Goal: Task Accomplishment & Management: Complete application form

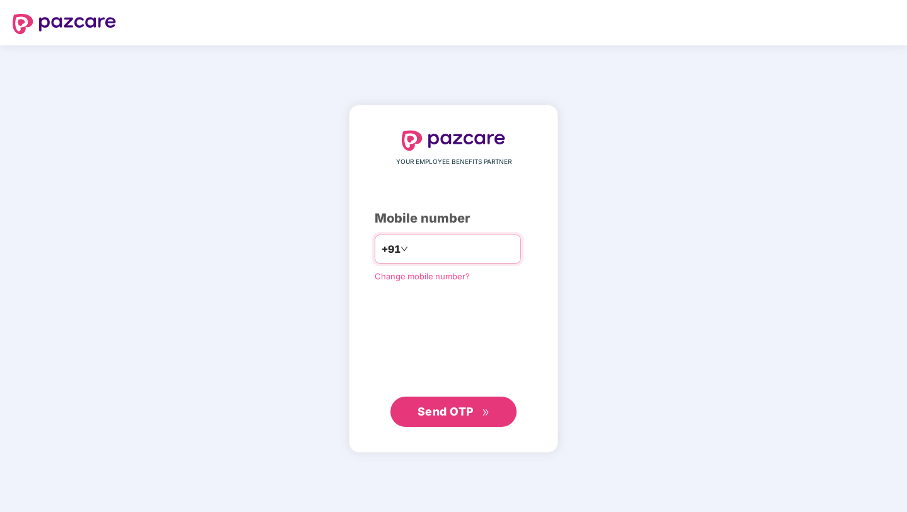
type input "**********"
click at [454, 416] on span "Send OTP" at bounding box center [446, 410] width 56 height 13
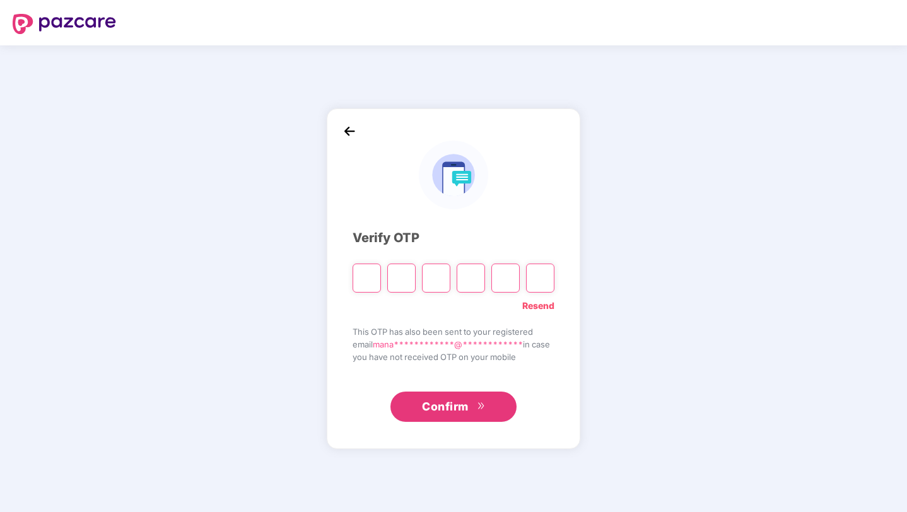
type input "*"
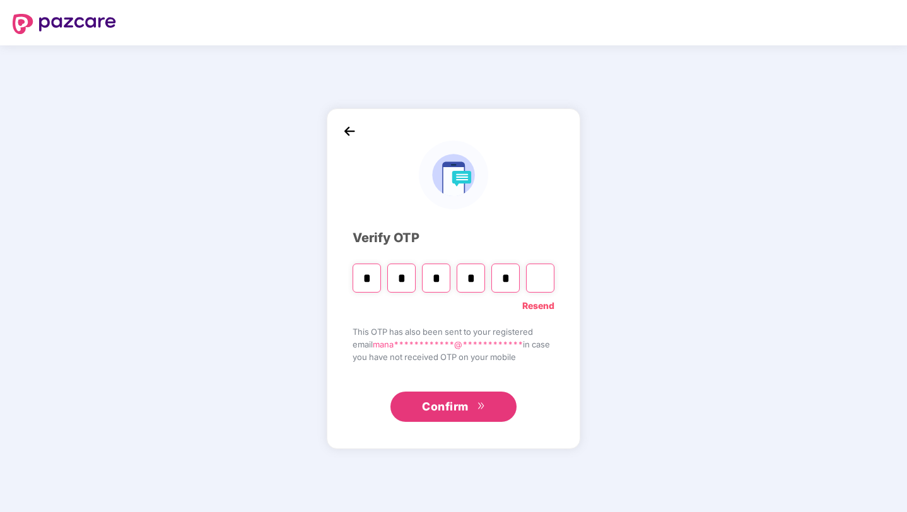
type input "*"
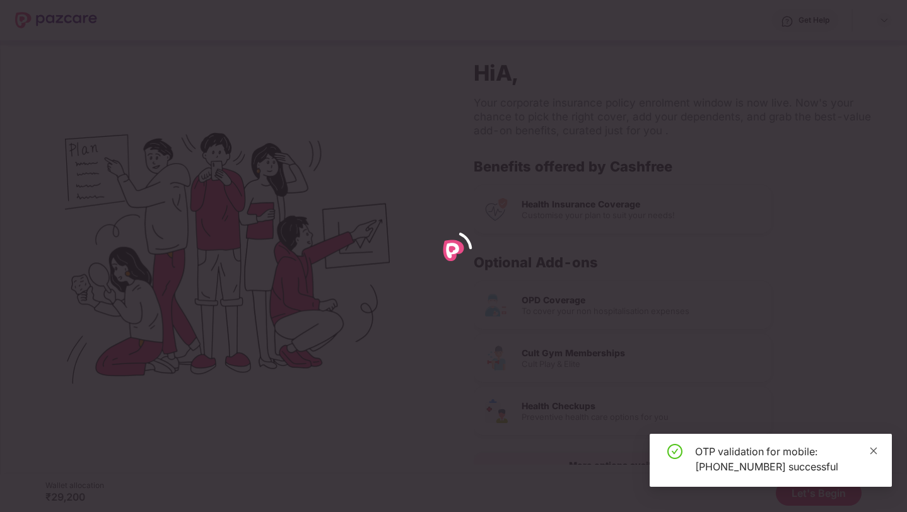
click at [873, 455] on span at bounding box center [873, 450] width 9 height 11
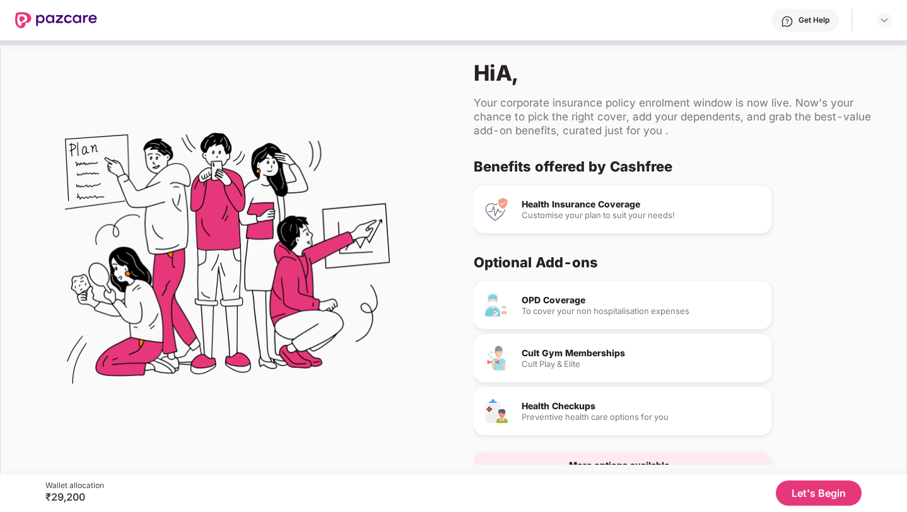
click at [792, 488] on button "Let's Begin" at bounding box center [819, 493] width 86 height 25
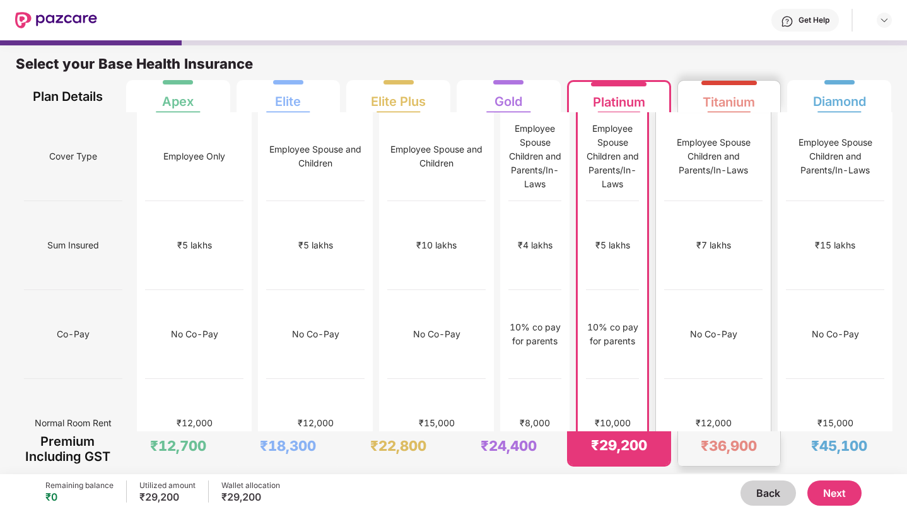
click at [729, 468] on div "No limit" at bounding box center [713, 512] width 98 height 89
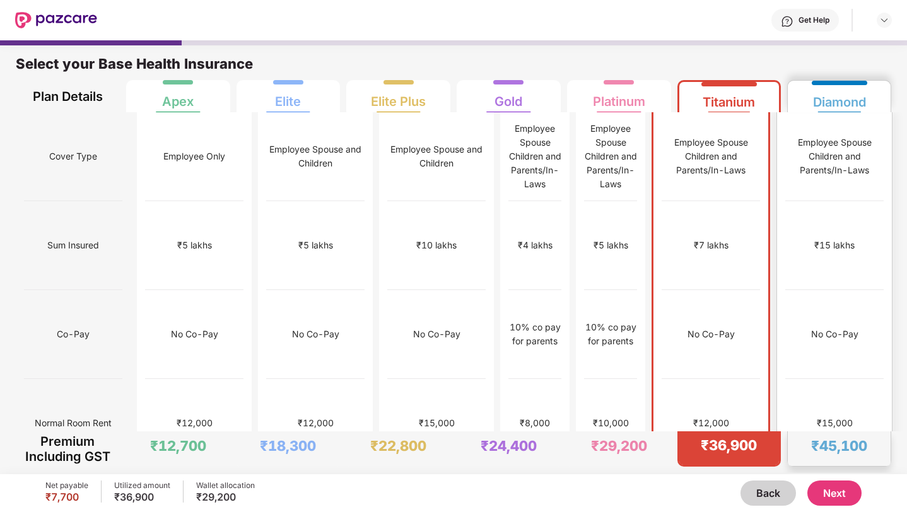
click at [808, 468] on div "No limit" at bounding box center [835, 512] width 98 height 89
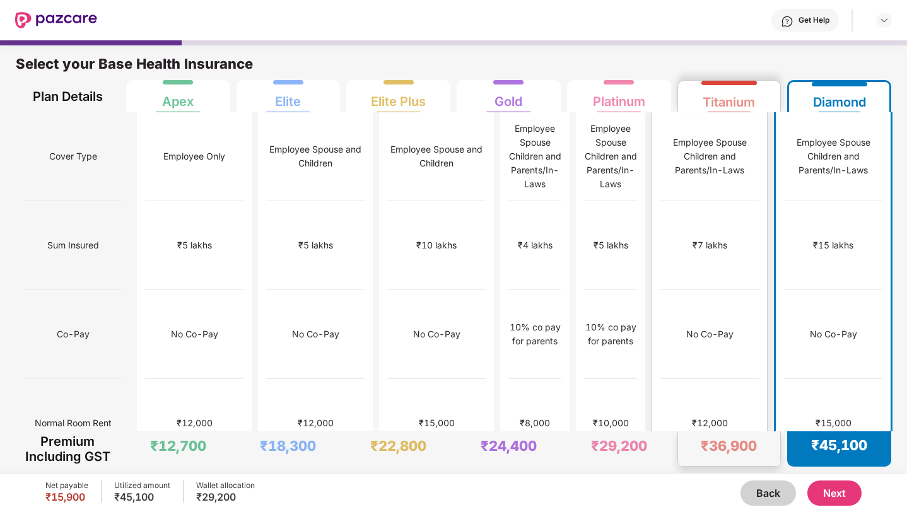
click at [749, 468] on div "No limit" at bounding box center [710, 512] width 98 height 89
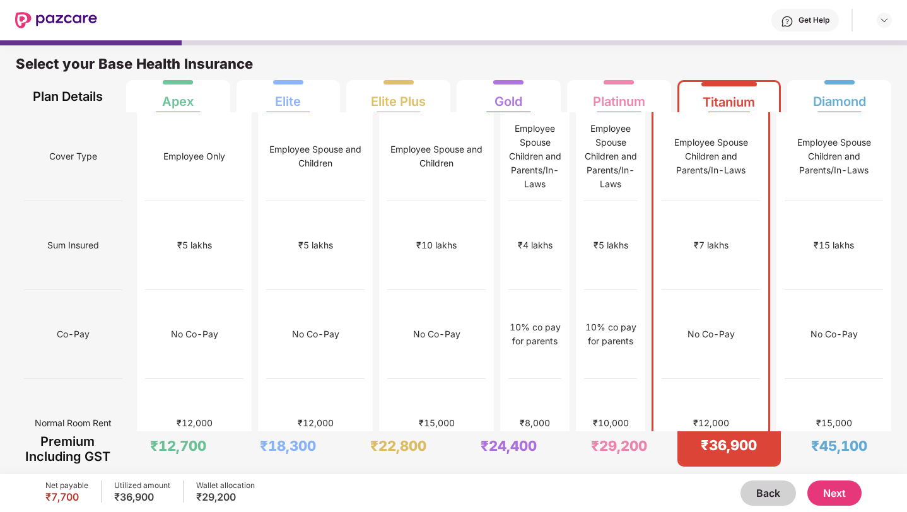
click at [832, 489] on button "Next" at bounding box center [835, 493] width 54 height 25
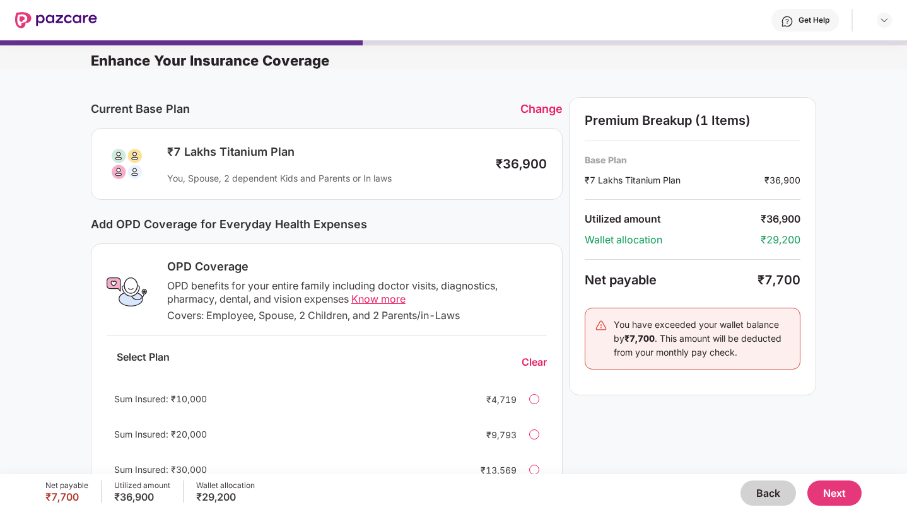
click at [860, 493] on button "Next" at bounding box center [835, 493] width 54 height 25
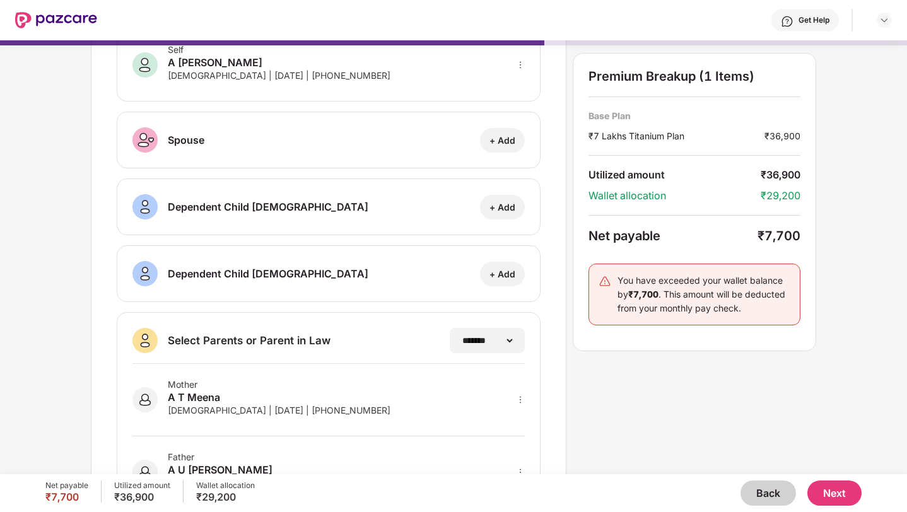
scroll to position [143, 0]
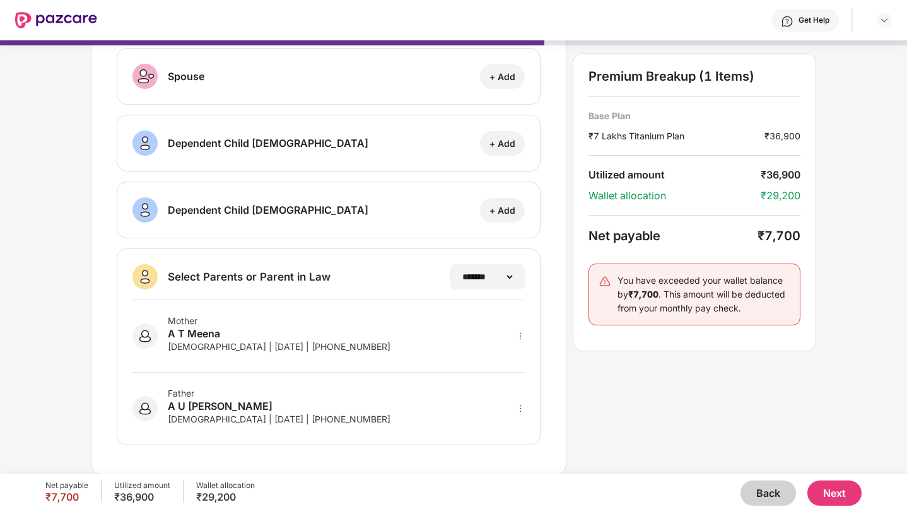
click at [834, 493] on button "Next" at bounding box center [835, 493] width 54 height 25
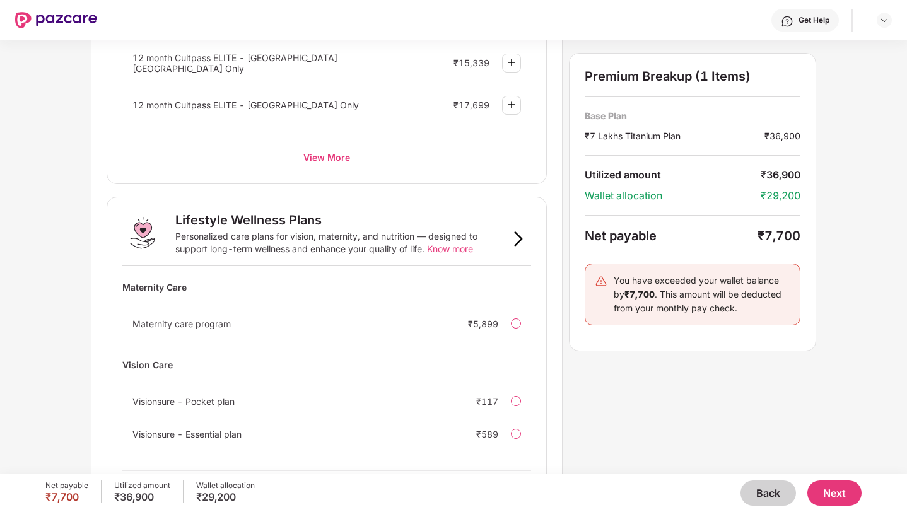
scroll to position [731, 0]
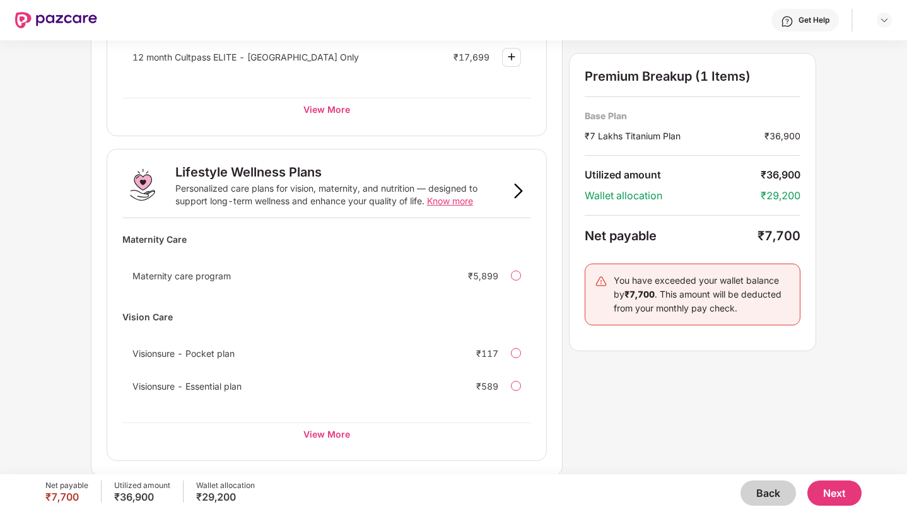
click at [814, 499] on button "Next" at bounding box center [835, 493] width 54 height 25
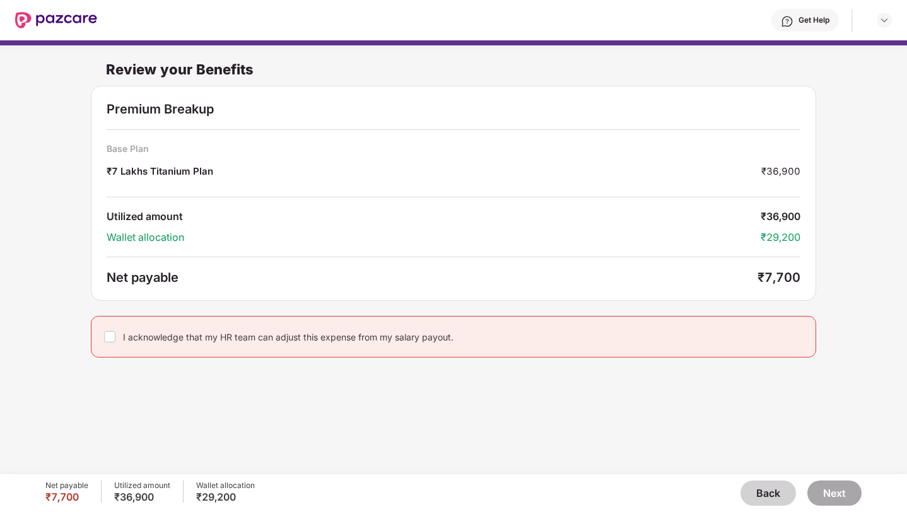
click at [519, 326] on div "I acknowledge that my HR team can adjust this expense from my salary payout." at bounding box center [454, 337] width 726 height 42
click at [839, 490] on button "Next" at bounding box center [835, 493] width 54 height 25
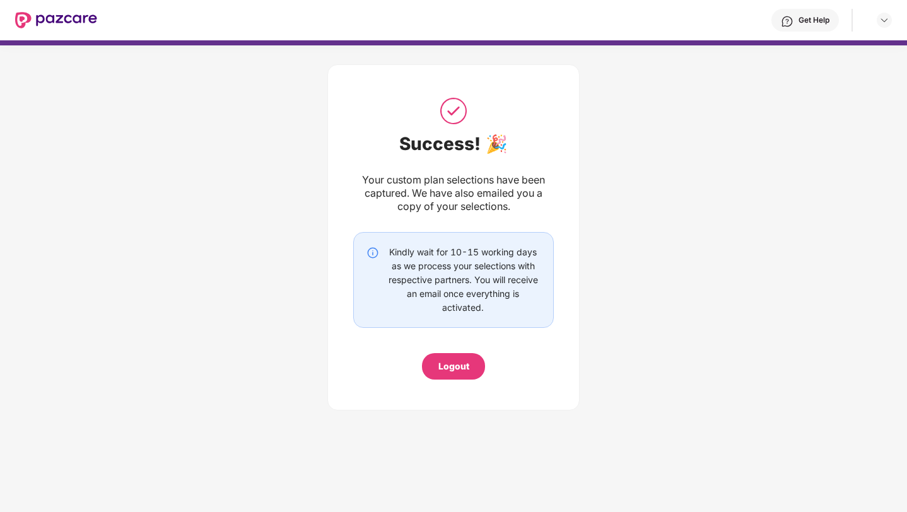
click at [466, 370] on div "Logout" at bounding box center [454, 367] width 31 height 14
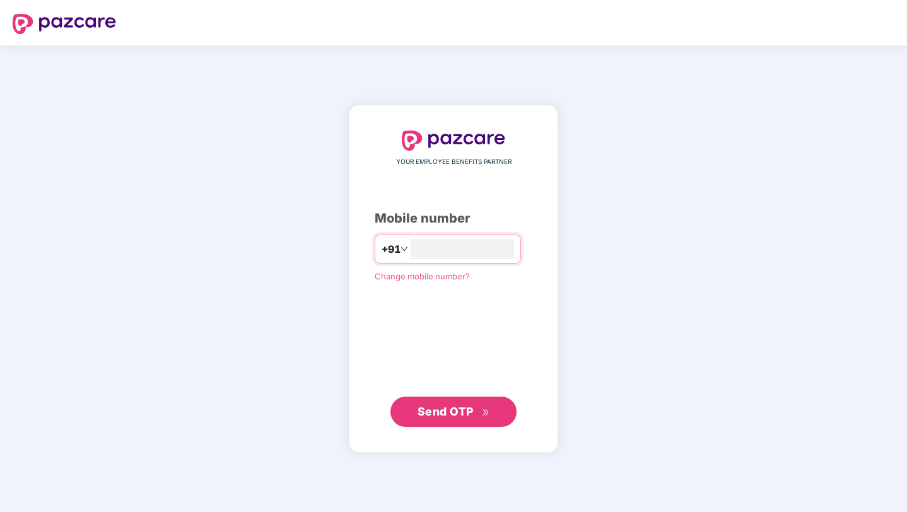
type input "**********"
click at [456, 421] on button "Send OTP" at bounding box center [454, 412] width 126 height 30
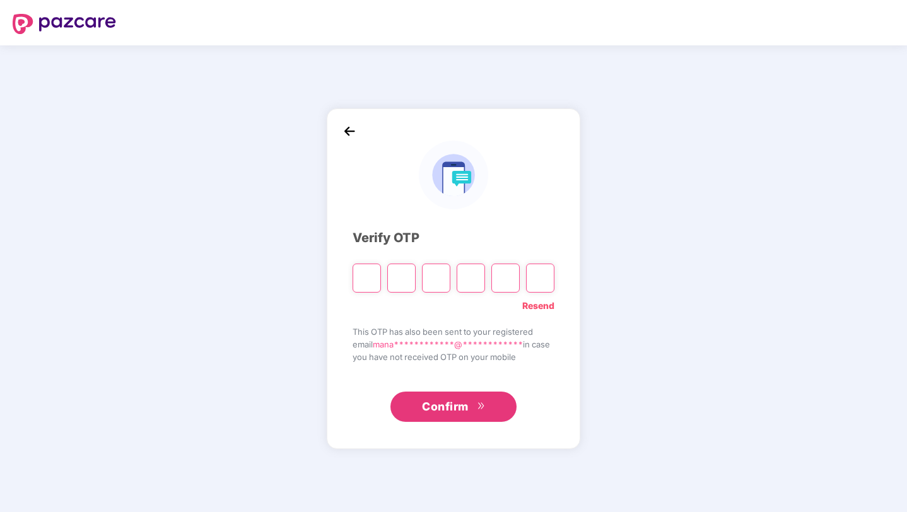
type input "*"
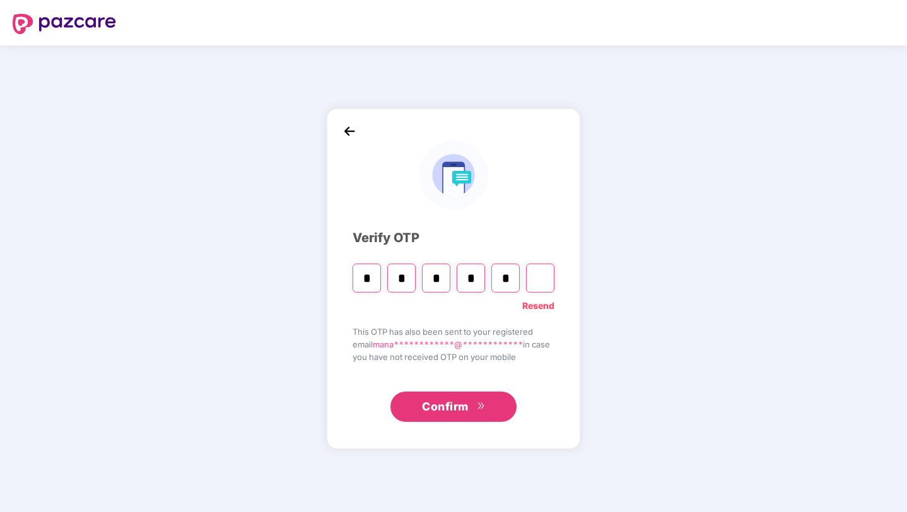
type input "*"
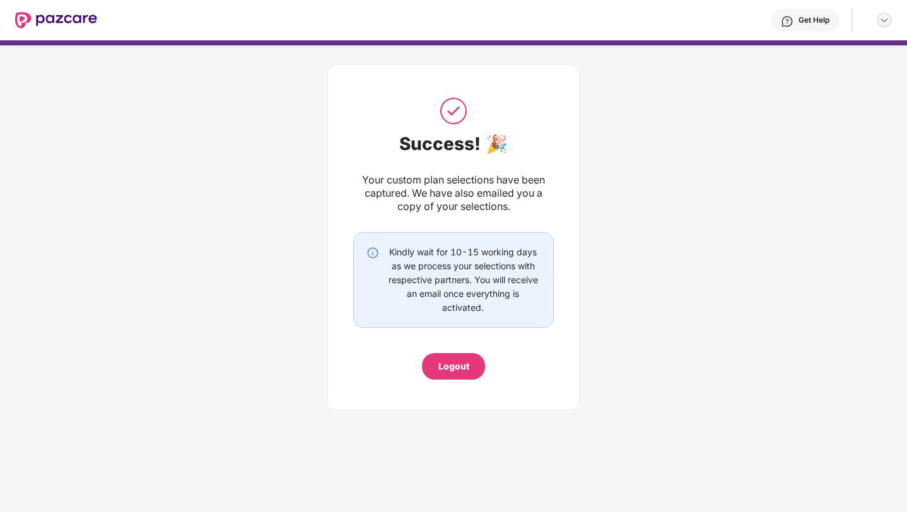
click at [885, 20] on img at bounding box center [885, 20] width 10 height 10
click at [815, 12] on div "Get Help" at bounding box center [806, 20] width 68 height 23
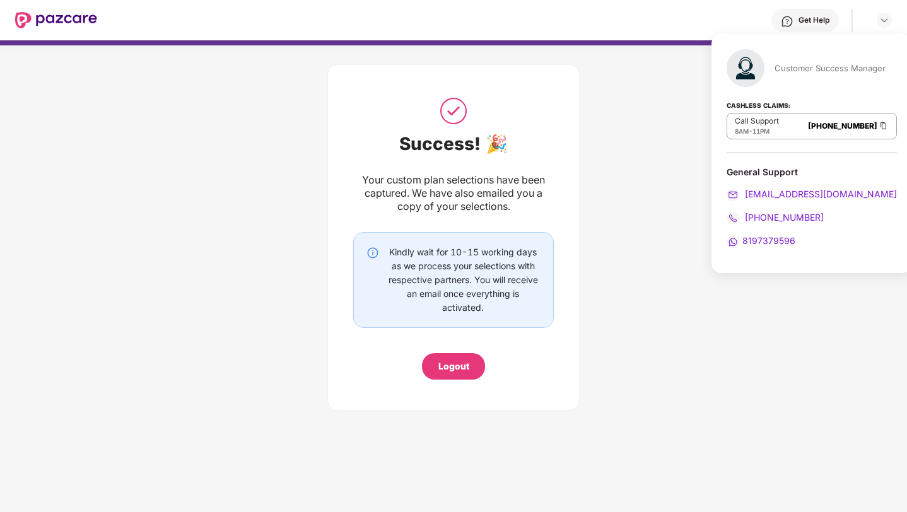
click at [20, 24] on img at bounding box center [56, 20] width 82 height 16
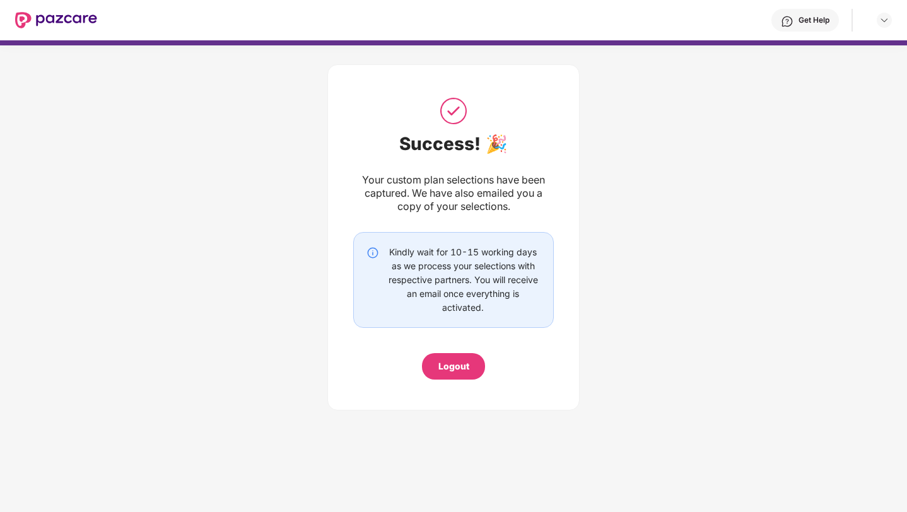
click at [20, 24] on img at bounding box center [56, 20] width 82 height 16
click at [51, 21] on img at bounding box center [56, 20] width 82 height 16
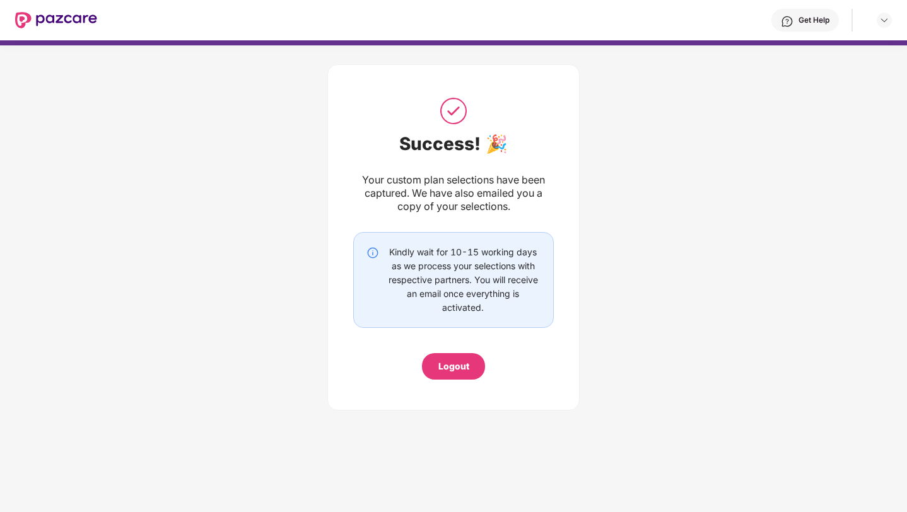
click at [51, 21] on img at bounding box center [56, 20] width 82 height 16
click at [51, 20] on img at bounding box center [56, 20] width 82 height 16
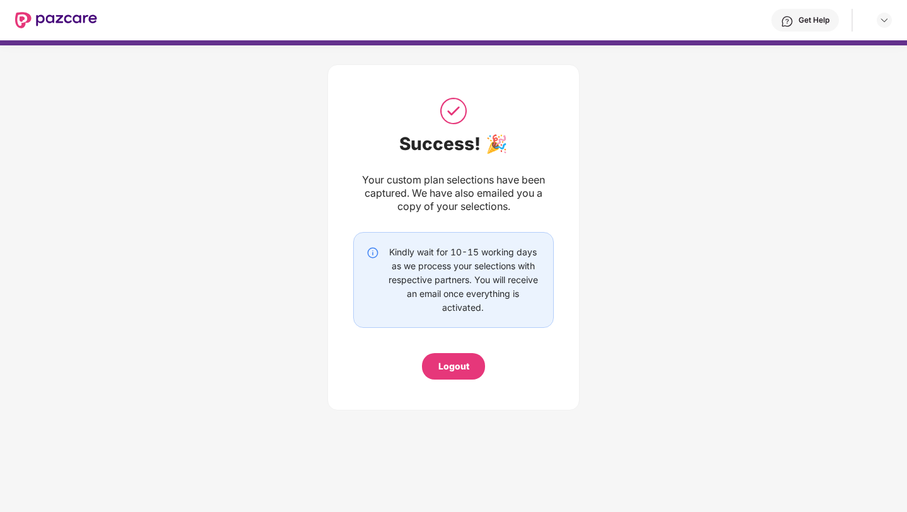
click at [52, 20] on img at bounding box center [56, 20] width 82 height 16
click at [52, 18] on img at bounding box center [56, 20] width 82 height 16
click at [881, 22] on img at bounding box center [885, 20] width 10 height 10
click at [685, 114] on div "Success! 🎉 Your custom plan selections have been captured. We have also emailed…" at bounding box center [453, 234] width 907 height 378
click at [804, 15] on div "Get Help" at bounding box center [814, 20] width 31 height 10
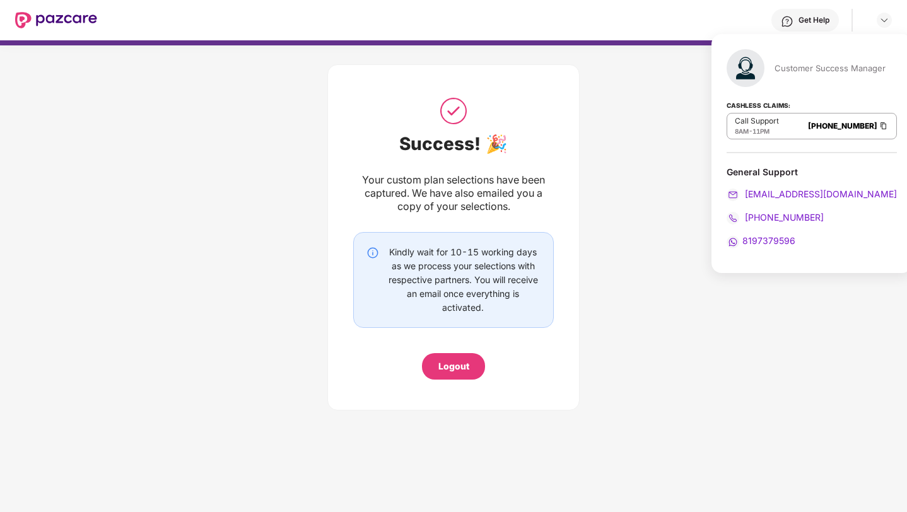
click at [447, 373] on div "Logout" at bounding box center [454, 367] width 31 height 14
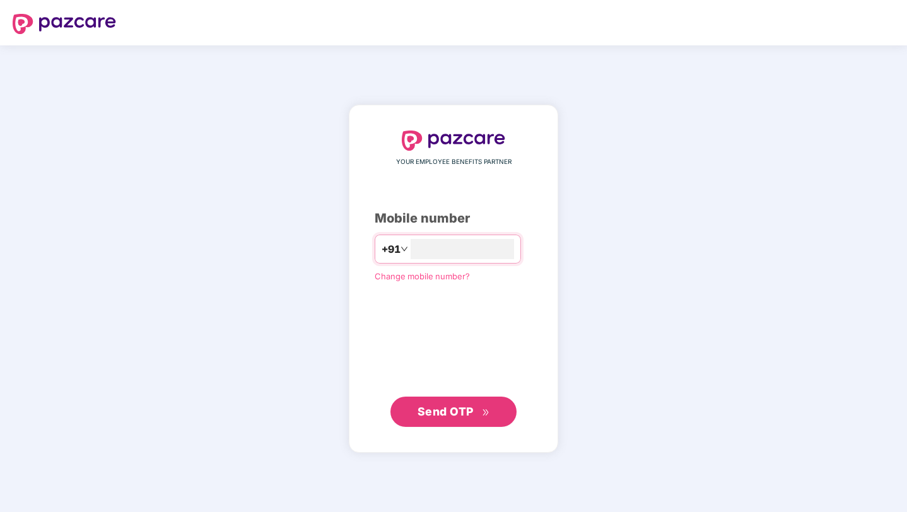
type input "**********"
click at [442, 404] on span "Send OTP" at bounding box center [446, 410] width 56 height 13
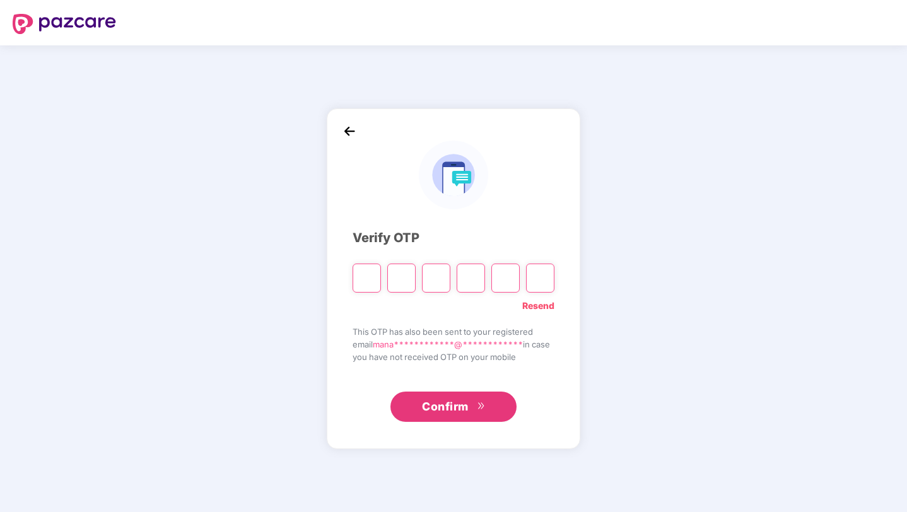
type input "*"
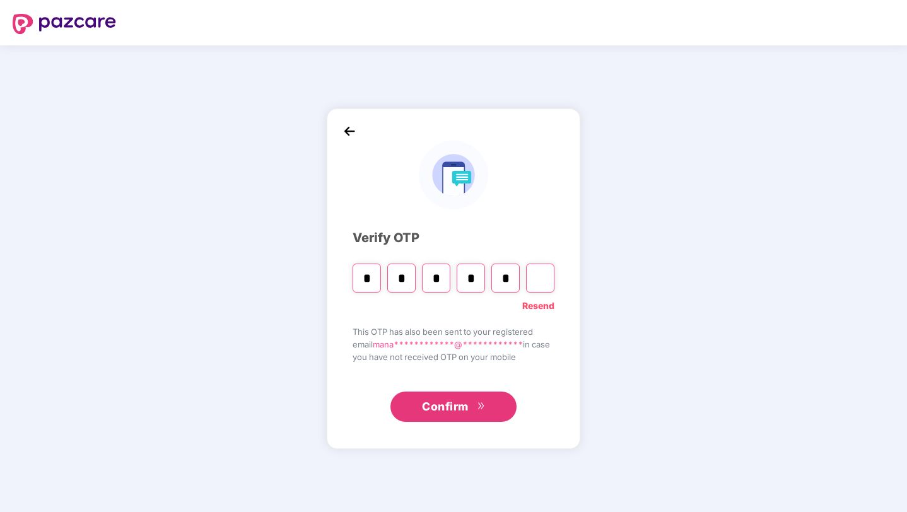
type input "*"
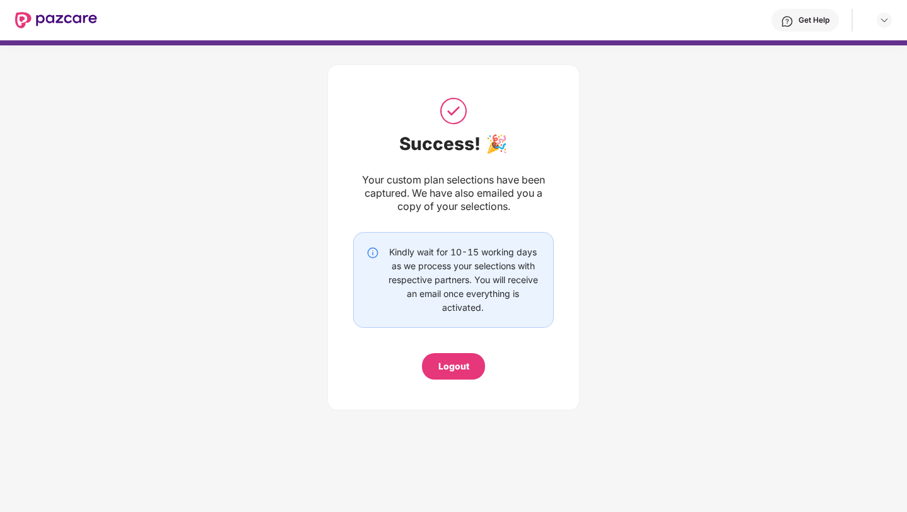
click at [820, 26] on div "Get Help" at bounding box center [806, 20] width 68 height 23
